Goal: Transaction & Acquisition: Book appointment/travel/reservation

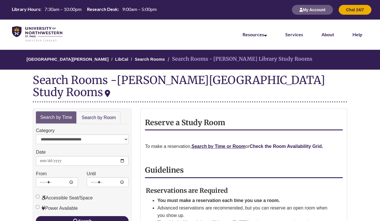
scroll to position [49, 0]
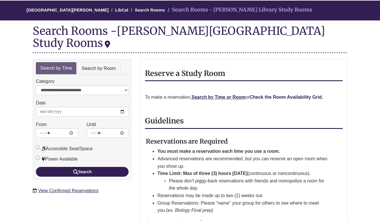
click at [309, 95] on strong "Check the Room Availability Grid." at bounding box center [287, 97] width 74 height 5
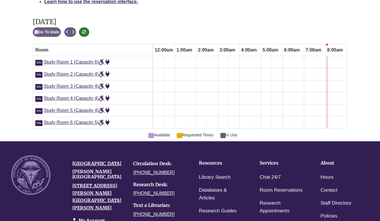
scroll to position [0, 151]
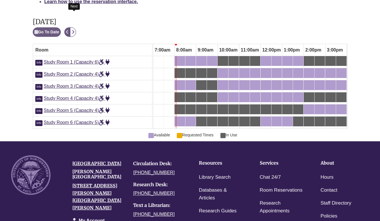
click at [74, 30] on icon "Next" at bounding box center [73, 32] width 3 height 4
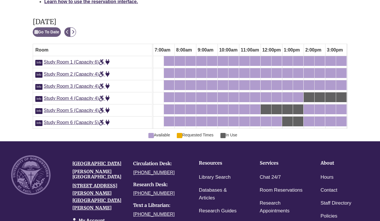
click at [74, 30] on icon "Next" at bounding box center [73, 32] width 3 height 4
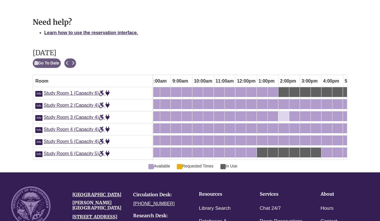
scroll to position [0, 0]
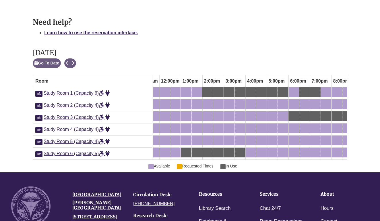
click at [55, 127] on span "Study Room 4 (Capacity 4)" at bounding box center [77, 129] width 66 height 5
click at [72, 115] on span "Study Room 3 (Capacity 4)" at bounding box center [77, 117] width 66 height 5
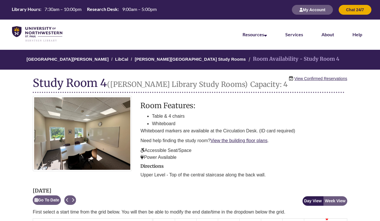
scroll to position [0, 151]
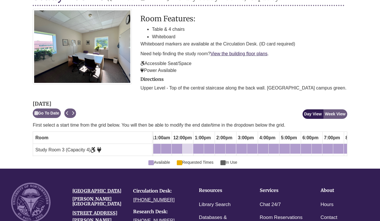
scroll to position [0, 262]
click at [197, 147] on div "4:00pm Monday, October 6, 2025 - Study Room 3 - Available" at bounding box center [198, 148] width 9 height 6
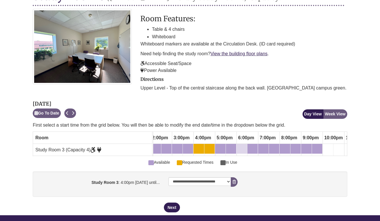
click at [245, 145] on div "6:00pm Monday, October 6, 2025 - Study Room 3 - Available" at bounding box center [241, 148] width 9 height 6
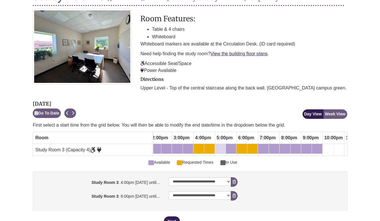
click at [220, 146] on div "5:00pm Monday, October 6, 2025 - Study Room 3 - Available" at bounding box center [220, 148] width 9 height 6
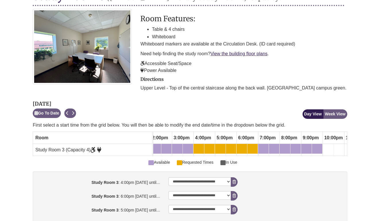
click at [245, 146] on div "6:00pm Monday, October 6, 2025 - Study Room 3 - Available" at bounding box center [241, 148] width 9 height 6
click at [255, 148] on div "6:30pm Monday, October 6, 2025 - Study Room 3 - Available" at bounding box center [252, 148] width 9 height 6
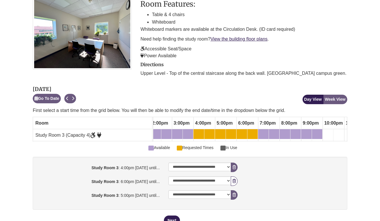
click at [234, 180] on icon "booking form" at bounding box center [234, 181] width 3 height 4
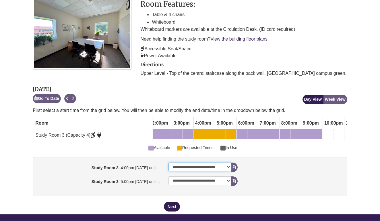
select select "**********"
click at [211, 135] on div "4:30pm Monday, October 6, 2025 - Study Room 3 - Available" at bounding box center [209, 134] width 9 height 6
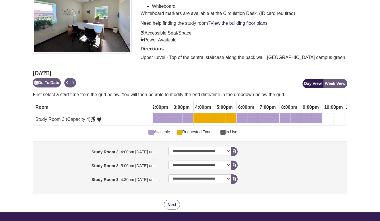
click at [170, 206] on button "Next" at bounding box center [172, 204] width 16 height 10
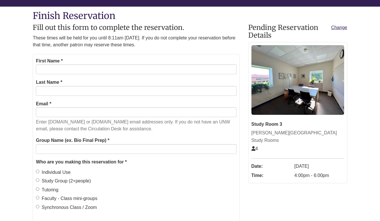
scroll to position [63, 0]
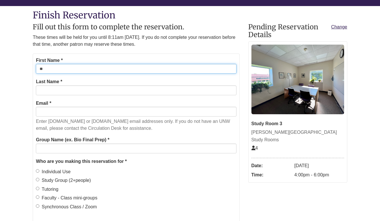
type input "*"
type input "******"
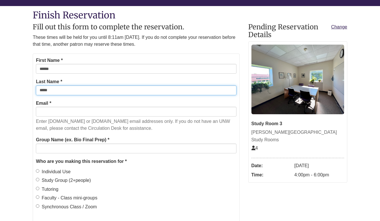
type input "*****"
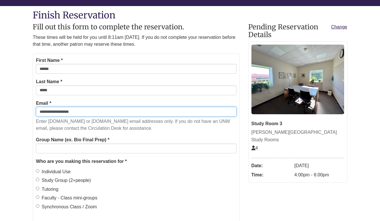
type input "**********"
click at [83, 109] on input "**********" at bounding box center [136, 112] width 201 height 10
type input "**********"
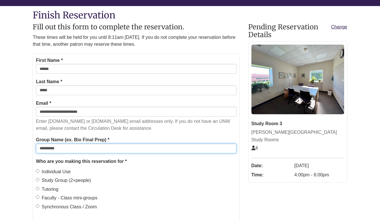
type input "**********"
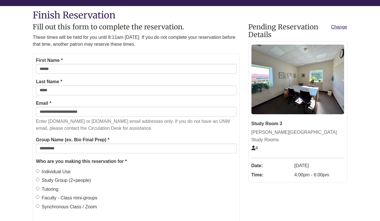
click at [64, 169] on label "Individual Use" at bounding box center [53, 171] width 35 height 7
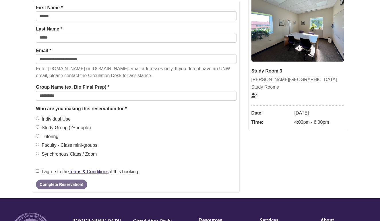
scroll to position [128, 0]
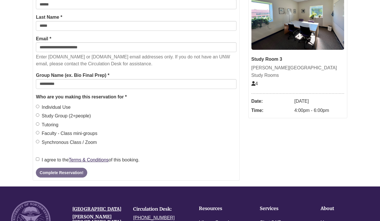
click at [65, 158] on label "I agree to the Terms & Conditions of this booking." at bounding box center [88, 159] width 104 height 7
click at [62, 168] on button "Complete Reservation!" at bounding box center [61, 172] width 51 height 10
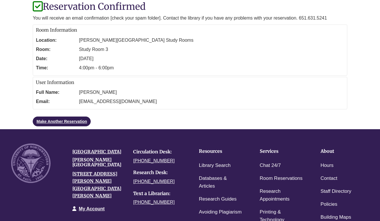
scroll to position [40, 0]
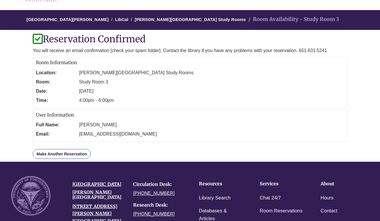
click at [64, 155] on link "Make Another Reservation" at bounding box center [62, 154] width 58 height 10
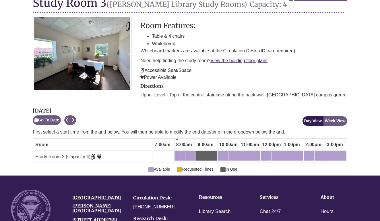
scroll to position [88, 0]
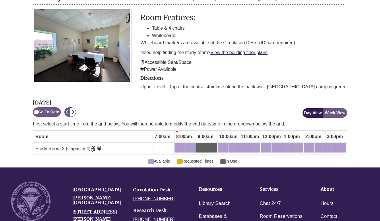
click at [74, 112] on icon "Next" at bounding box center [73, 112] width 3 height 4
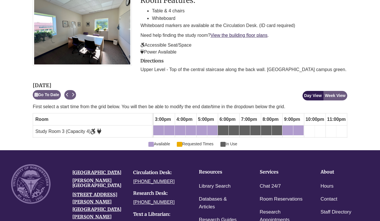
scroll to position [0, 313]
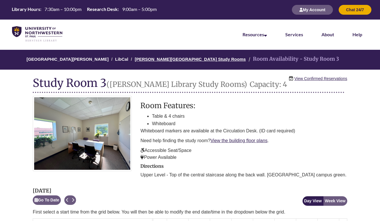
click at [143, 60] on link "Berntsen Library Study Rooms" at bounding box center [190, 59] width 111 height 5
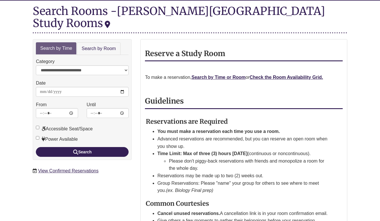
scroll to position [83, 0]
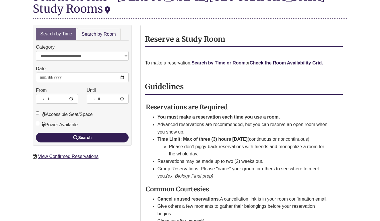
click at [286, 60] on strong "Check the Room Availability Grid." at bounding box center [287, 62] width 74 height 5
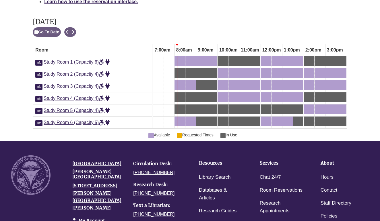
scroll to position [335, 0]
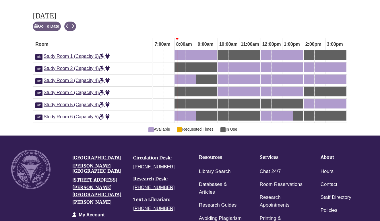
click at [92, 114] on span "Study Room 6 (Capacity 5)" at bounding box center [77, 116] width 66 height 5
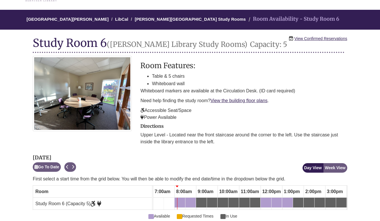
scroll to position [94, 0]
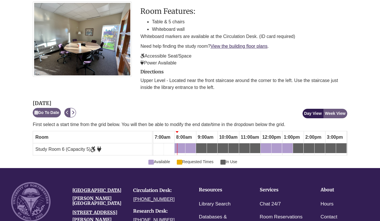
click at [74, 112] on icon "Next" at bounding box center [73, 112] width 3 height 4
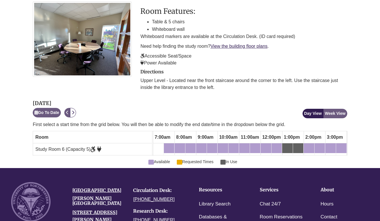
click at [74, 112] on icon "Next" at bounding box center [73, 112] width 3 height 4
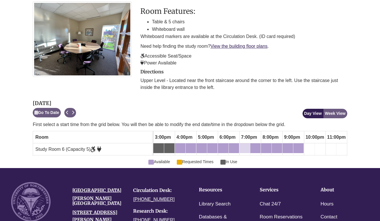
scroll to position [0, 323]
click at [201, 146] on div "5:00pm Wednesday, October 8, 2025 - Study Room 6 - Available" at bounding box center [201, 148] width 9 height 6
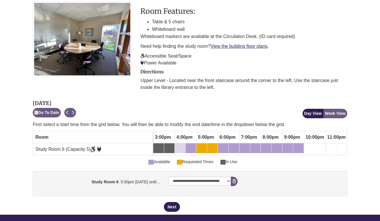
click at [177, 147] on div "4:00pm Wednesday, October 8, 2025 - Study Room 6 - Available" at bounding box center [177, 148] width 2 height 6
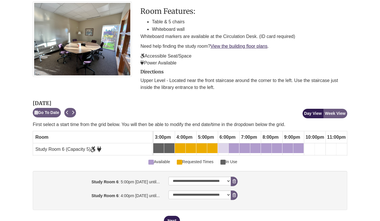
click at [226, 146] on div "6:00pm Wednesday, October 8, 2025 - Study Room 6 - Available" at bounding box center [223, 148] width 9 height 6
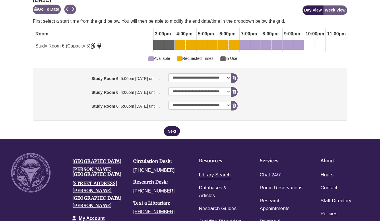
scroll to position [203, 0]
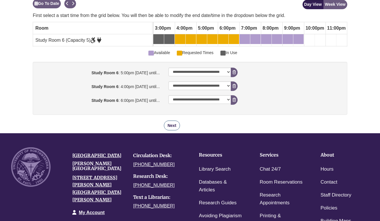
click at [177, 124] on button "Next" at bounding box center [172, 125] width 16 height 10
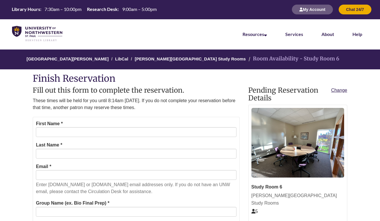
scroll to position [0, 0]
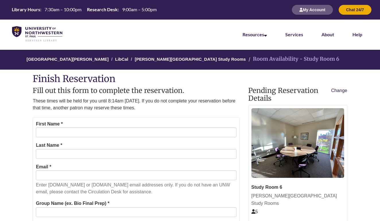
click at [339, 89] on link "Change" at bounding box center [340, 90] width 16 height 7
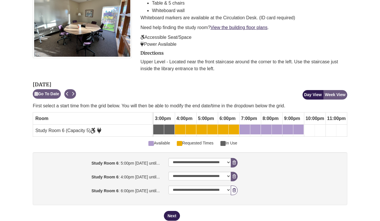
click at [236, 186] on button "Remove Pending Reservation" at bounding box center [234, 189] width 7 height 9
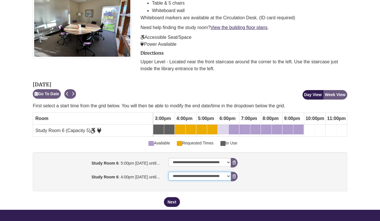
click at [226, 126] on div "6:00pm Wednesday, October 8, 2025 - Study Room 6 - Available" at bounding box center [223, 129] width 9 height 6
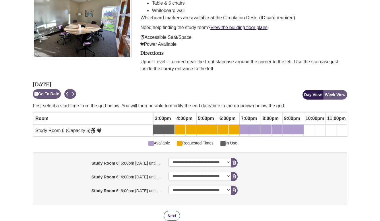
click at [174, 213] on button "Next" at bounding box center [172, 216] width 16 height 10
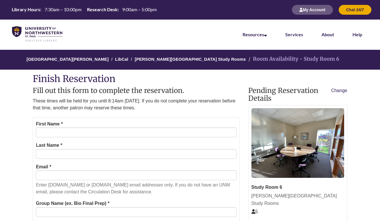
click at [337, 91] on link "Change" at bounding box center [340, 90] width 16 height 7
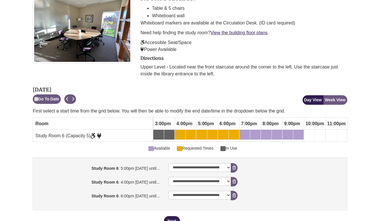
click at [221, 134] on div "6:00pm Wednesday, October 8, 2025 - Study Room 6 - Available" at bounding box center [223, 134] width 9 height 6
click at [231, 134] on div "6:30pm Wednesday, October 8, 2025 - Study Room 6 - Available" at bounding box center [231, 134] width 2 height 6
click at [236, 135] on div "6:30pm Wednesday, October 8, 2025 - Study Room 6 - Requested Times" at bounding box center [234, 134] width 9 height 6
click at [234, 196] on button "Remove Pending Reservation" at bounding box center [234, 194] width 7 height 9
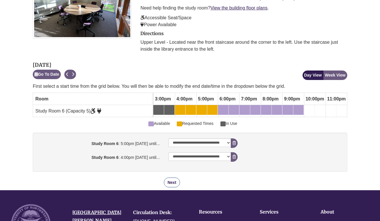
click at [171, 184] on button "Next" at bounding box center [172, 182] width 16 height 10
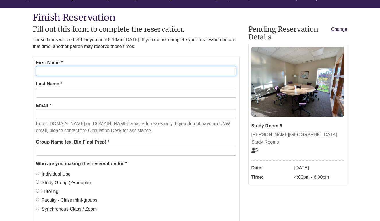
scroll to position [60, 0]
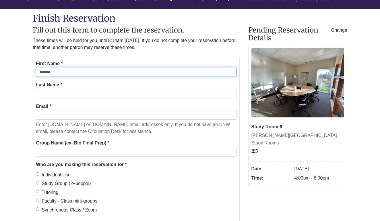
type input "******"
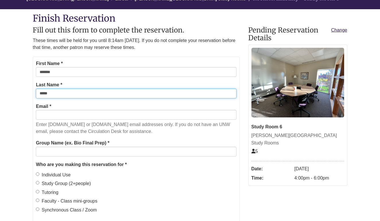
type input "*****"
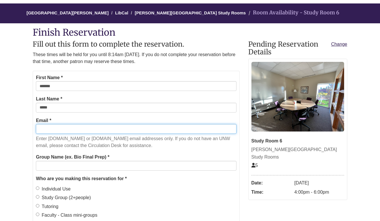
scroll to position [41, 0]
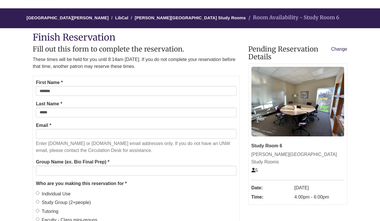
click at [344, 49] on link "Change" at bounding box center [340, 48] width 16 height 7
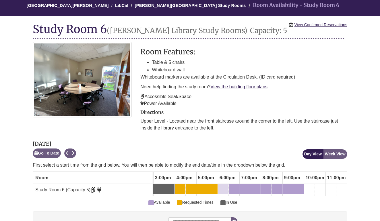
click at [226, 187] on div "6:00pm Wednesday, October 8, 2025 - Study Room 6 - Requested Times" at bounding box center [223, 188] width 9 height 6
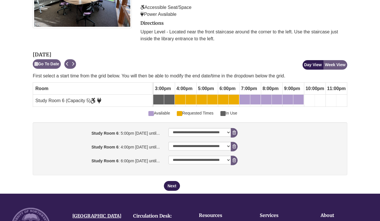
scroll to position [149, 0]
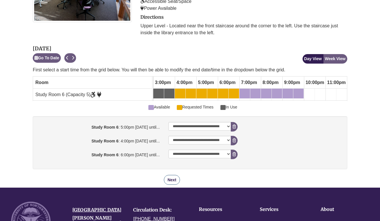
click at [174, 178] on button "Next" at bounding box center [172, 180] width 16 height 10
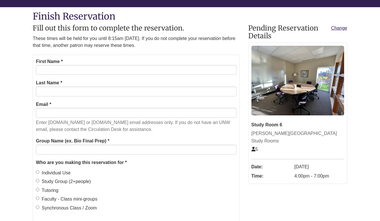
scroll to position [66, 0]
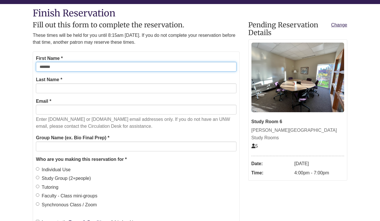
type input "******"
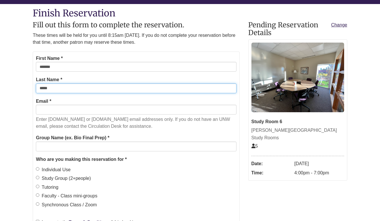
type input "*****"
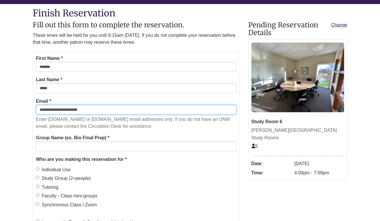
type input "**********"
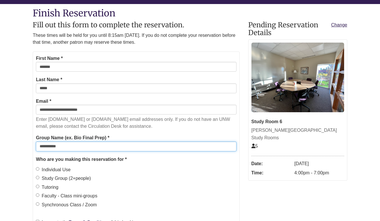
type input "**********"
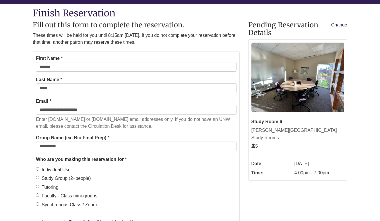
click at [51, 168] on label "Individual Use" at bounding box center [53, 169] width 35 height 7
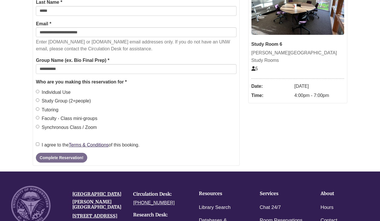
scroll to position [148, 0]
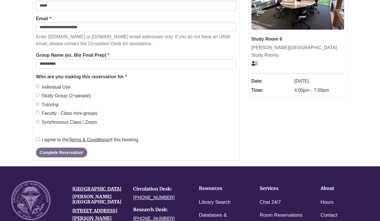
click at [54, 138] on label "I agree to the Terms & Conditions of this booking." at bounding box center [88, 139] width 104 height 7
click at [80, 152] on button "Complete Reservation!" at bounding box center [61, 152] width 51 height 10
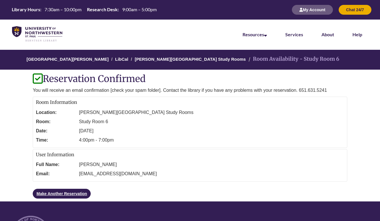
scroll to position [0, 0]
